Goal: Task Accomplishment & Management: Manage account settings

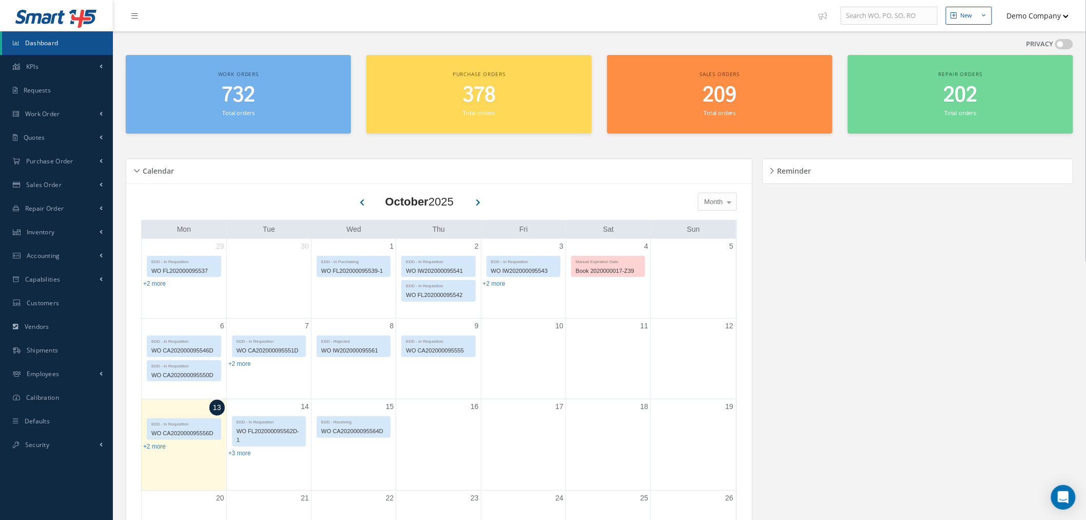
drag, startPoint x: 1051, startPoint y: 10, endPoint x: 1056, endPoint y: 110, distance: 100.2
click at [1053, 10] on button "Demo Company" at bounding box center [1034, 16] width 72 height 20
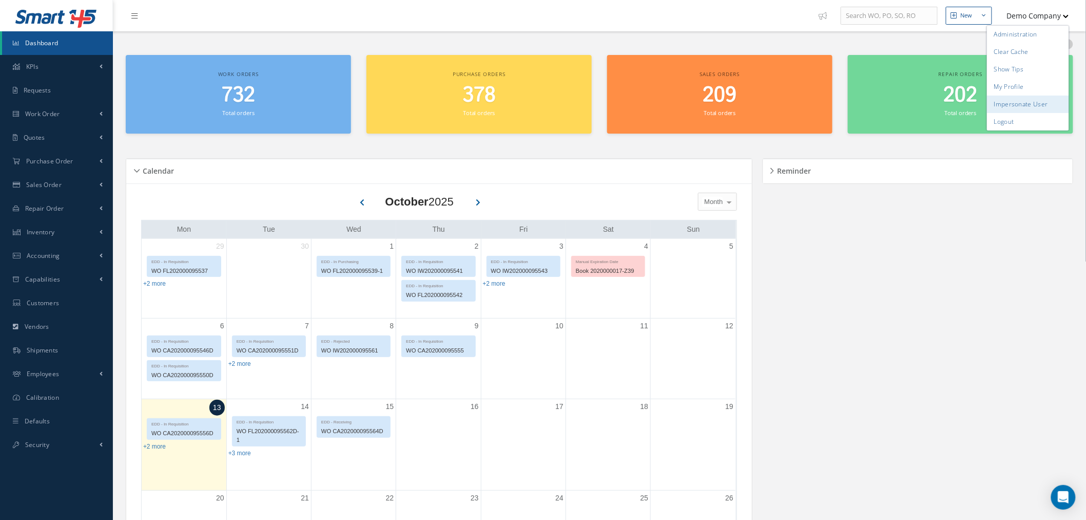
click at [1046, 101] on link "Impersonate User" at bounding box center [1028, 103] width 82 height 17
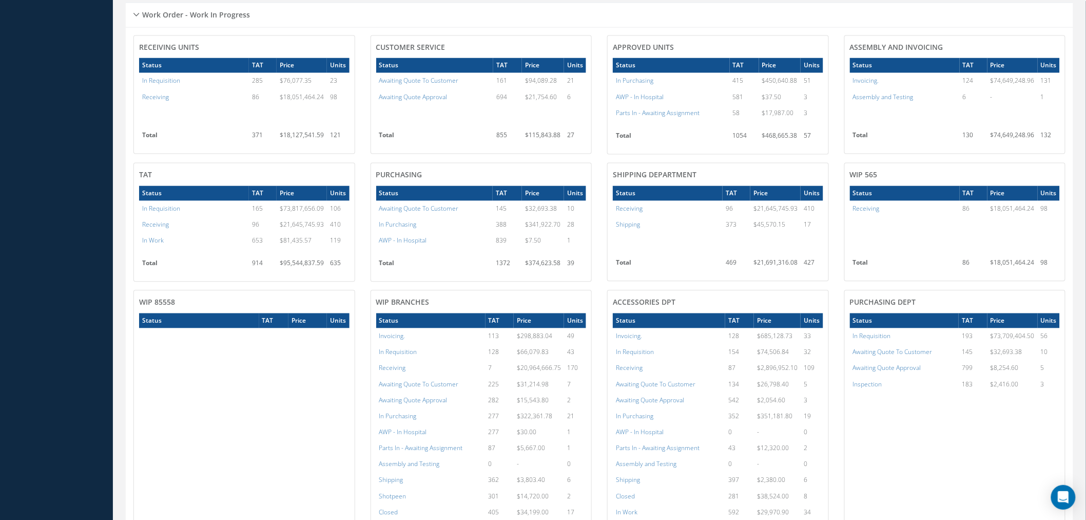
scroll to position [969, 0]
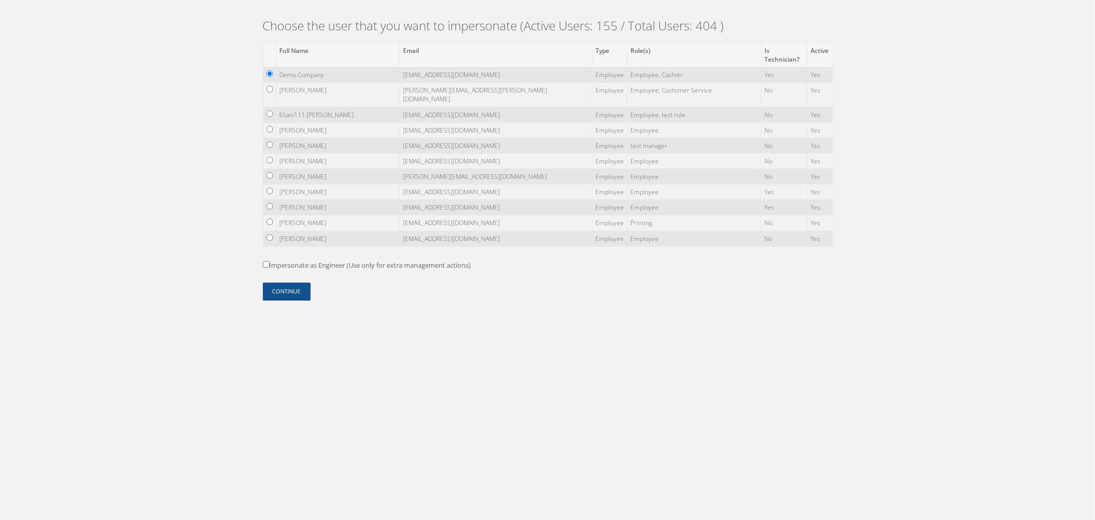
click at [324, 263] on label "Impersonate as Engineer (Use only for extra management actions)" at bounding box center [367, 265] width 208 height 10
click at [270, 263] on input "Impersonate as Engineer (Use only for extra management actions)" at bounding box center [266, 264] width 7 height 7
checkbox input "true"
click at [272, 290] on button "Continue" at bounding box center [287, 291] width 48 height 18
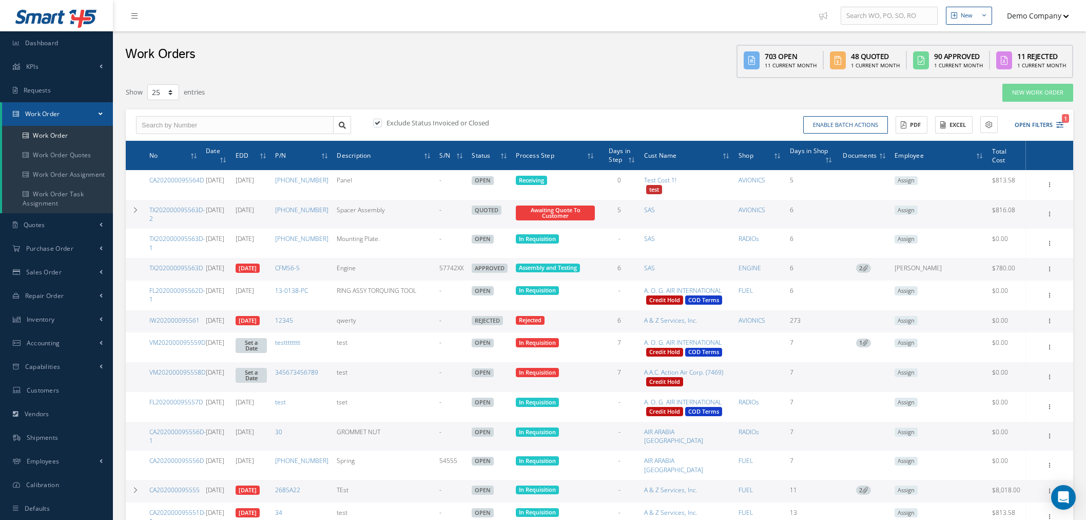
select select "25"
drag, startPoint x: 58, startPoint y: 402, endPoint x: 62, endPoint y: 393, distance: 9.6
click at [58, 400] on ul "Smart 145 Dashboard KPIs Work Order Accounting Requests Work Order Work Order W…" at bounding box center [56, 272] width 113 height 544
click at [62, 390] on link "Customers" at bounding box center [56, 390] width 113 height 24
